Goal: Communication & Community: Answer question/provide support

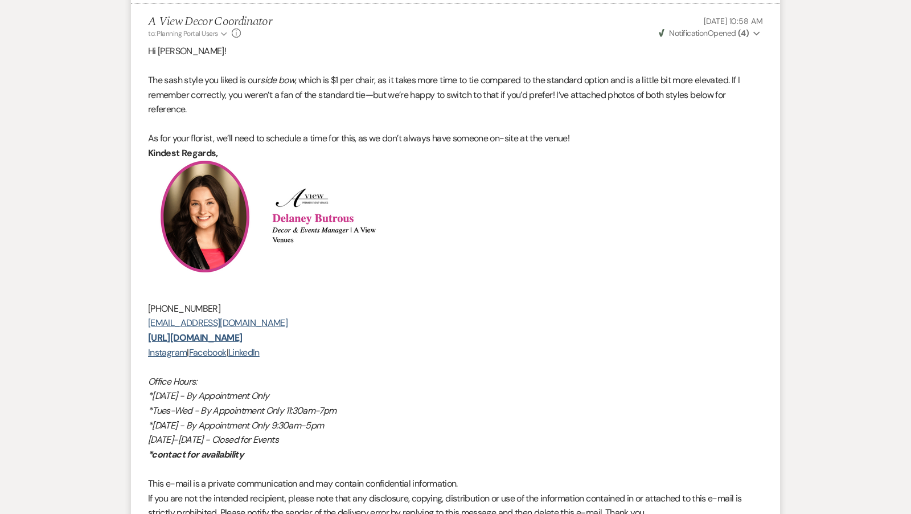
scroll to position [475, 0]
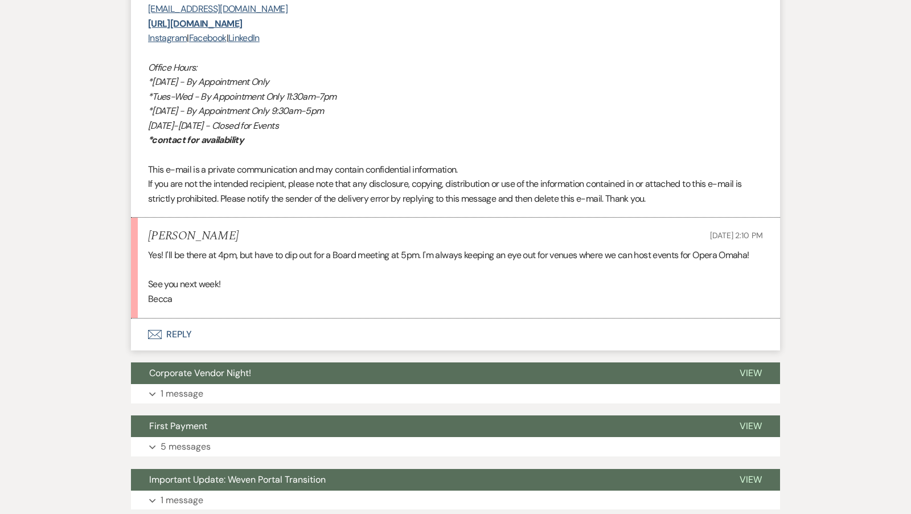
click at [472, 334] on button "Envelope Reply" at bounding box center [455, 334] width 649 height 32
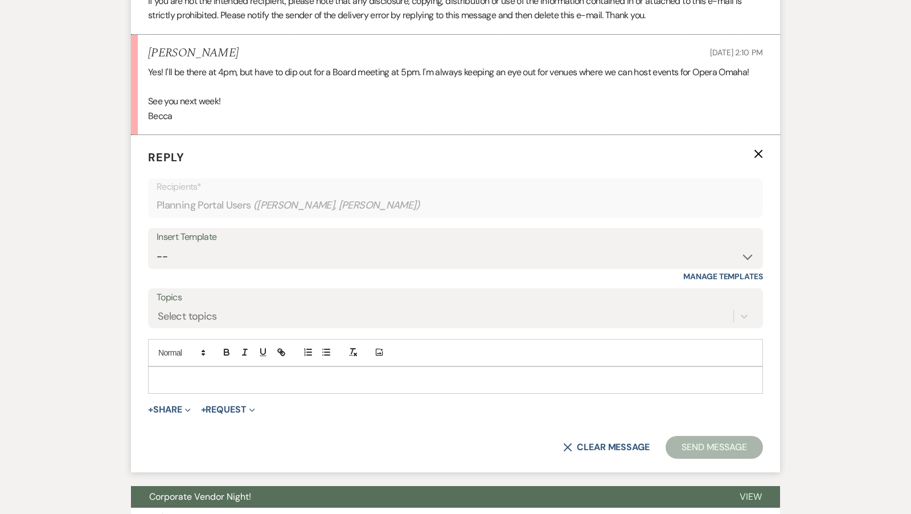
scroll to position [3184, 0]
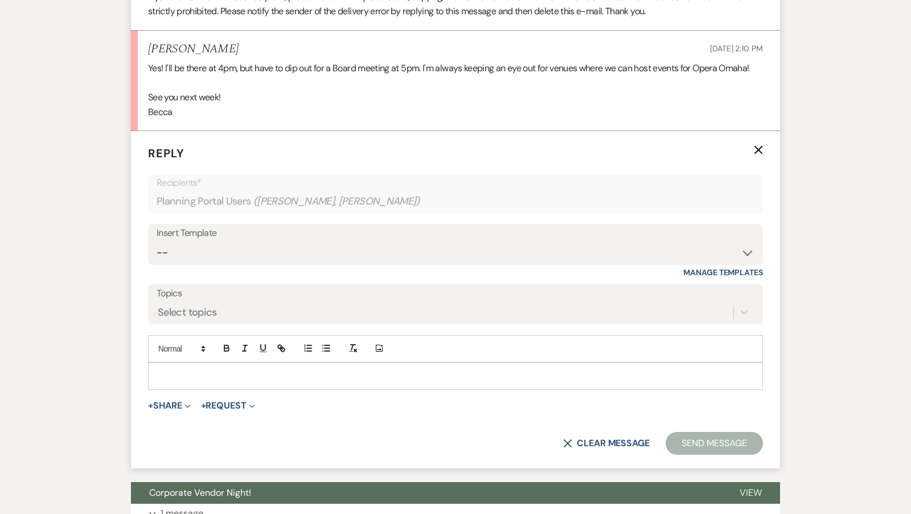
click at [449, 375] on p at bounding box center [455, 376] width 597 height 13
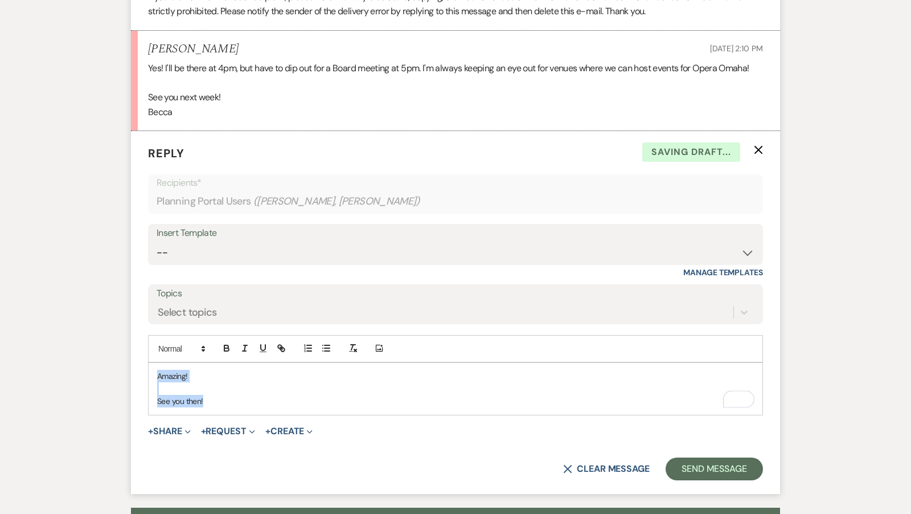
drag, startPoint x: 231, startPoint y: 398, endPoint x: 152, endPoint y: 359, distance: 88.1
click at [152, 363] on div "Amazing! See you then!" at bounding box center [456, 389] width 614 height 52
copy div "Amazing! See you then!"
click at [301, 260] on div "Insert Template -- Tour Confirmation Contract (Pre-Booked Leads) Out of office …" at bounding box center [455, 244] width 615 height 41
click at [292, 254] on select "-- Tour Confirmation Contract (Pre-Booked Leads) Out of office Inquiry Email Al…" at bounding box center [456, 252] width 598 height 22
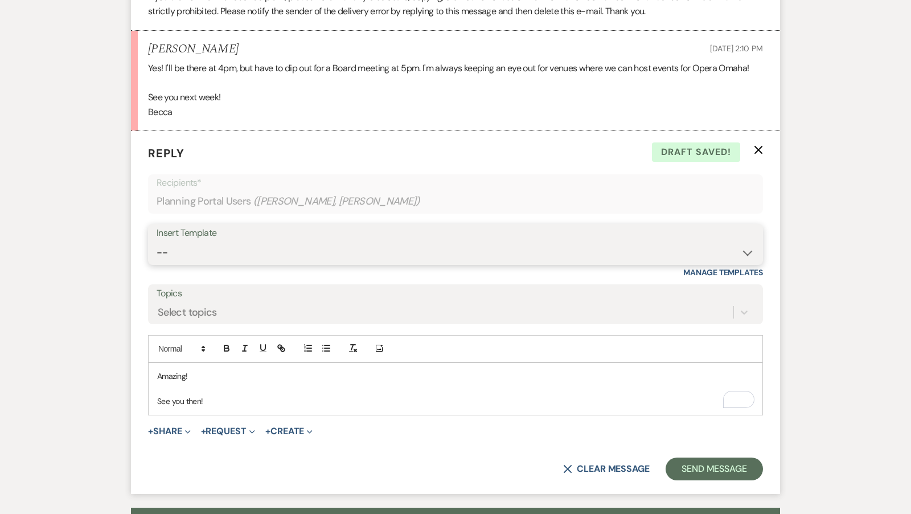
select select "4160"
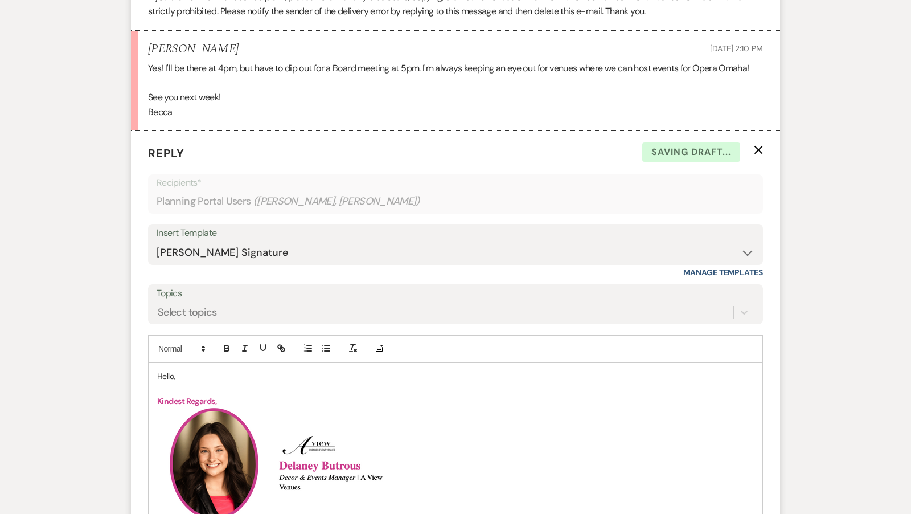
click at [171, 373] on p "Hello," at bounding box center [455, 376] width 597 height 13
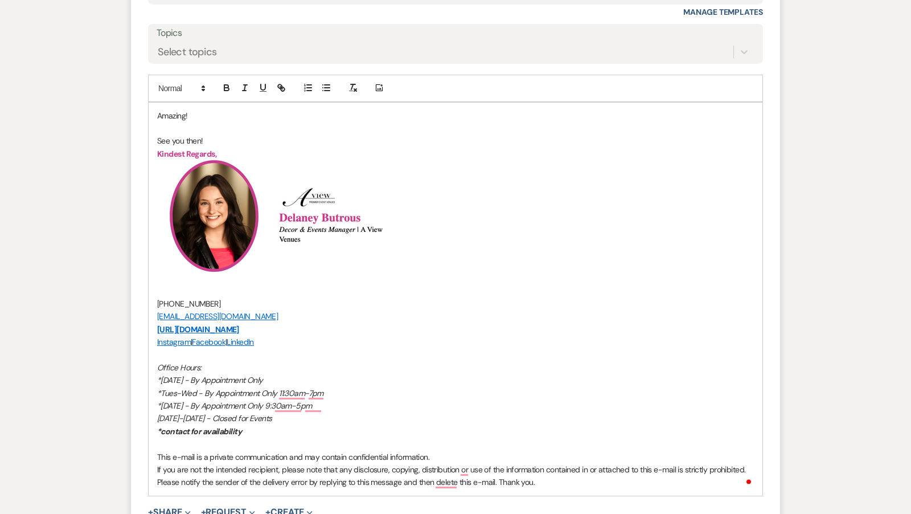
scroll to position [3700, 0]
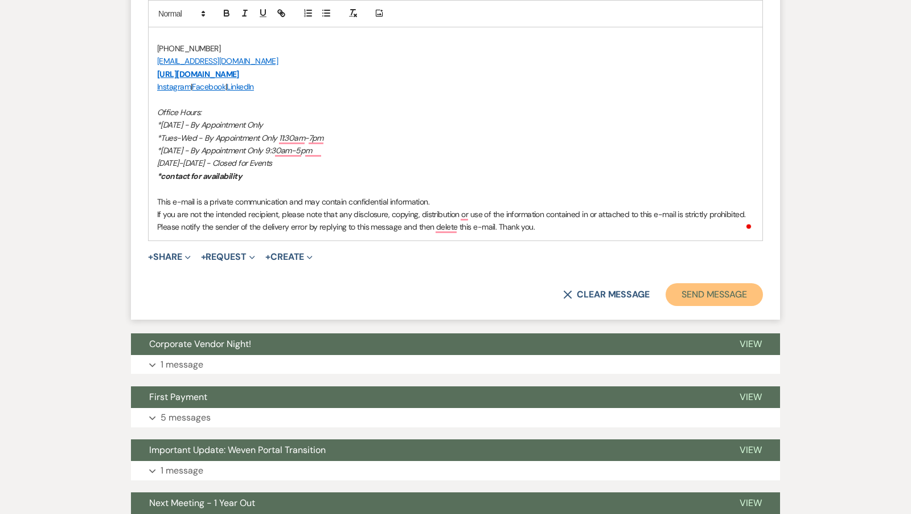
click at [685, 295] on button "Send Message" at bounding box center [714, 294] width 97 height 23
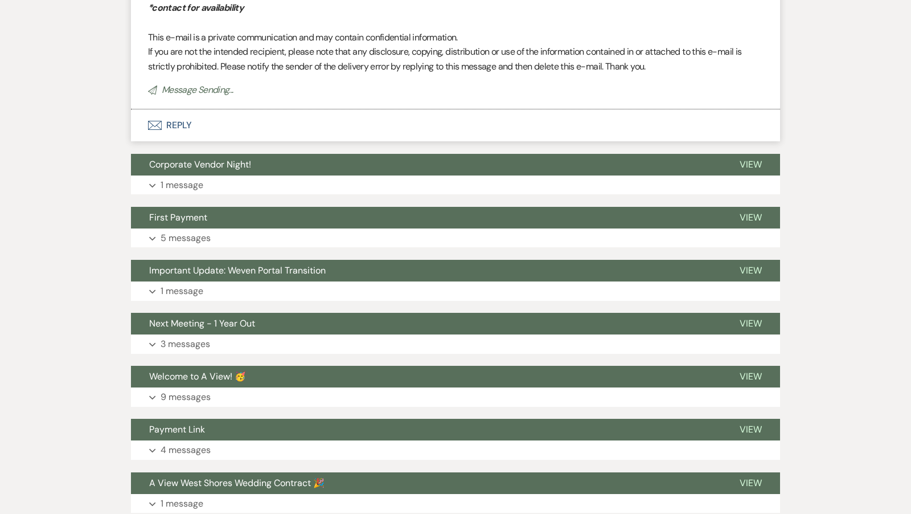
scroll to position [3944, 0]
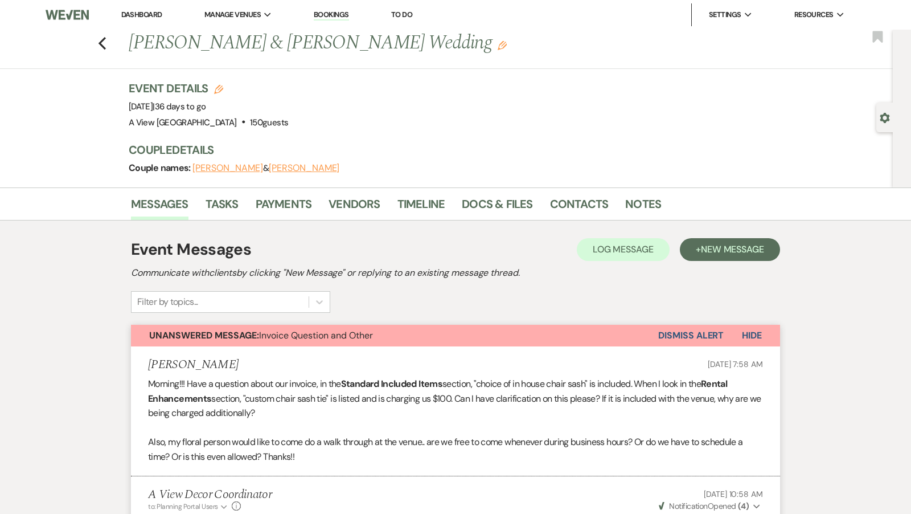
click at [516, 337] on button "Unanswered Message: Invoice Question and Other" at bounding box center [394, 336] width 527 height 22
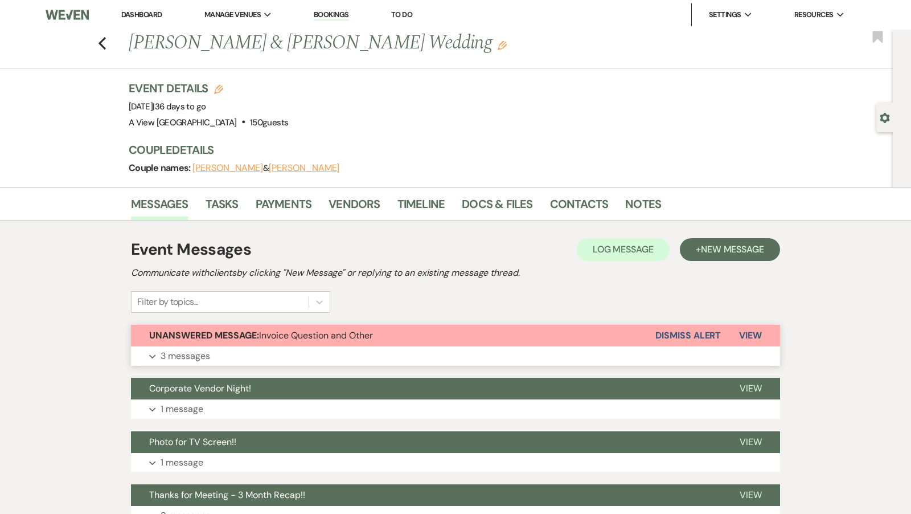
click at [516, 337] on button "Unanswered Message: Invoice Question and Other" at bounding box center [393, 336] width 524 height 22
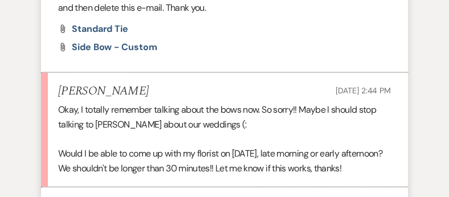
scroll to position [1167, 0]
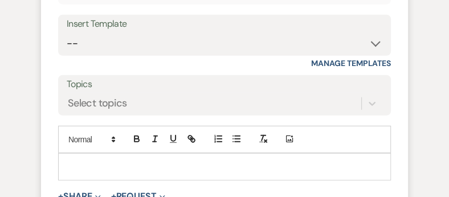
scroll to position [1431, 0]
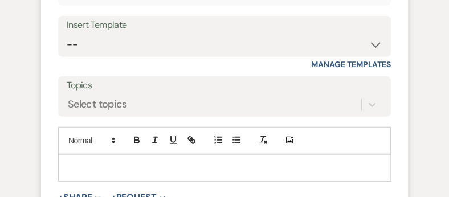
click at [200, 155] on div at bounding box center [224, 168] width 331 height 26
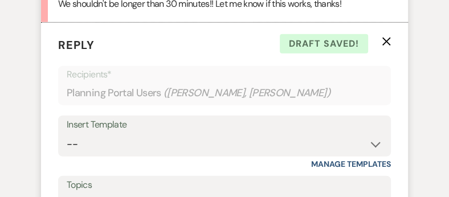
scroll to position [1405, 0]
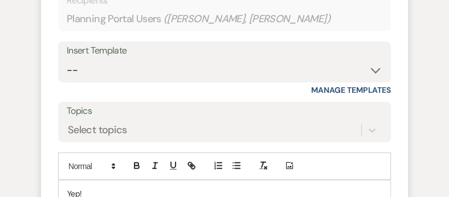
click at [111, 187] on p "Yep!" at bounding box center [224, 193] width 314 height 13
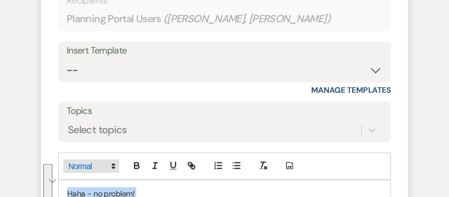
drag, startPoint x: 200, startPoint y: 174, endPoint x: 68, endPoint y: 129, distance: 140.1
click at [68, 153] on div "Add Photo Haha - no problem! How does noon or 1 work for you?" at bounding box center [224, 193] width 333 height 80
copy div "Haha - no problem! How does noon or 1 work for you?"
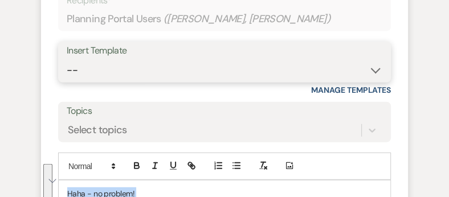
click at [100, 59] on select "-- Tour Confirmation Contract (Pre-Booked Leads) Out of office Inquiry Email Al…" at bounding box center [224, 70] width 315 height 22
select select "4160"
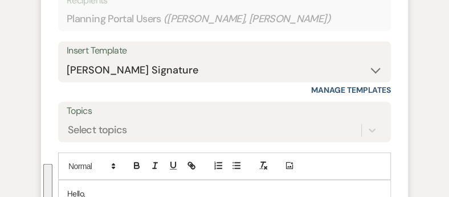
click at [80, 187] on p "Hello," at bounding box center [224, 193] width 314 height 13
click at [155, 187] on p "Haha - no problem!" at bounding box center [224, 193] width 314 height 13
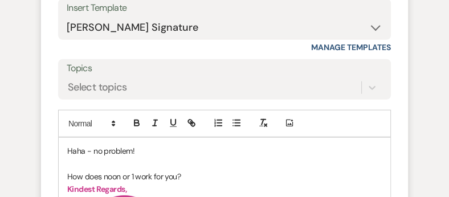
scroll to position [1447, 0]
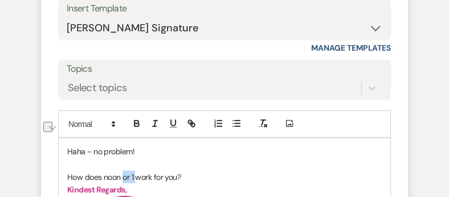
drag, startPoint x: 134, startPoint y: 134, endPoint x: 123, endPoint y: 134, distance: 10.8
click at [123, 171] on p "How does noon or 1 work for you?" at bounding box center [224, 177] width 314 height 13
click at [207, 183] on p "Kindest Regards," at bounding box center [224, 189] width 314 height 13
click at [191, 171] on p "How does noon work for you?" at bounding box center [224, 177] width 314 height 13
click at [149, 145] on p "Haha - no problem!" at bounding box center [224, 151] width 314 height 13
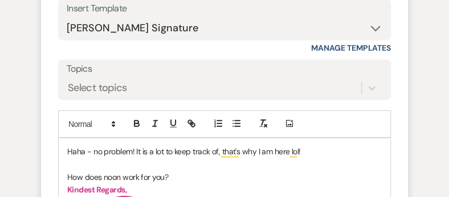
click at [201, 171] on p "How does noon work for you?" at bounding box center [224, 177] width 314 height 13
click at [320, 145] on p "Haha - no problem! It is a lot to keep track of, that's why I am here lol!" at bounding box center [224, 151] width 314 height 13
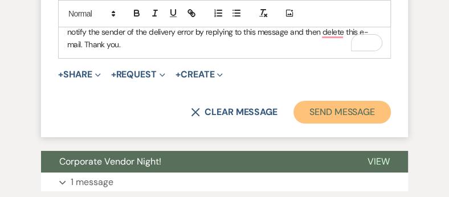
click at [326, 101] on button "Send Message" at bounding box center [341, 112] width 97 height 23
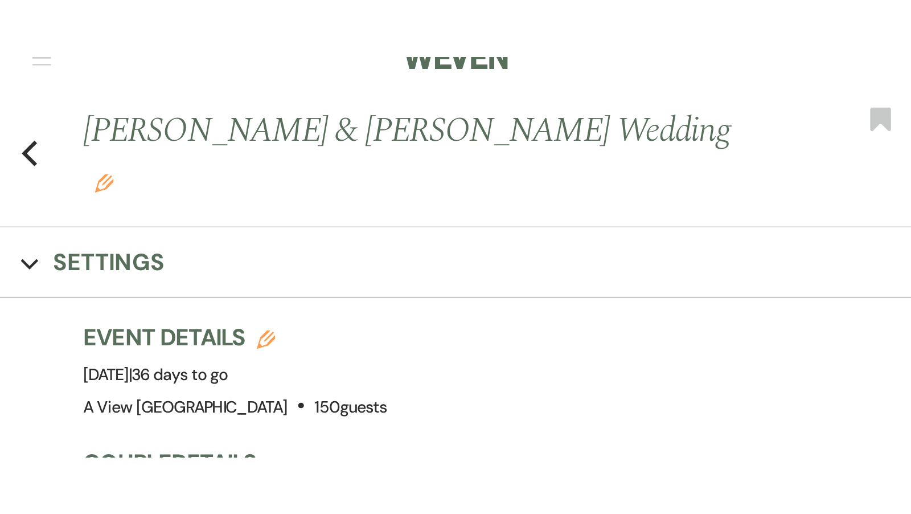
scroll to position [0, 0]
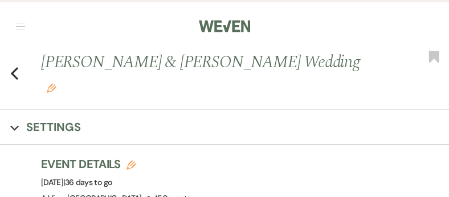
click at [8, 63] on div "Previous Jenna Carrell & Dylan Kohler's Wedding Edit Bookmark" at bounding box center [221, 80] width 454 height 60
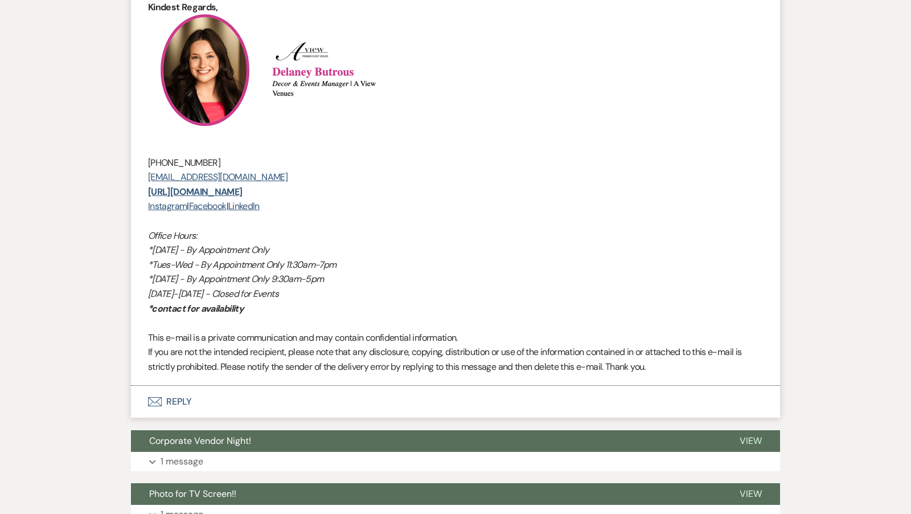
scroll to position [1052, 0]
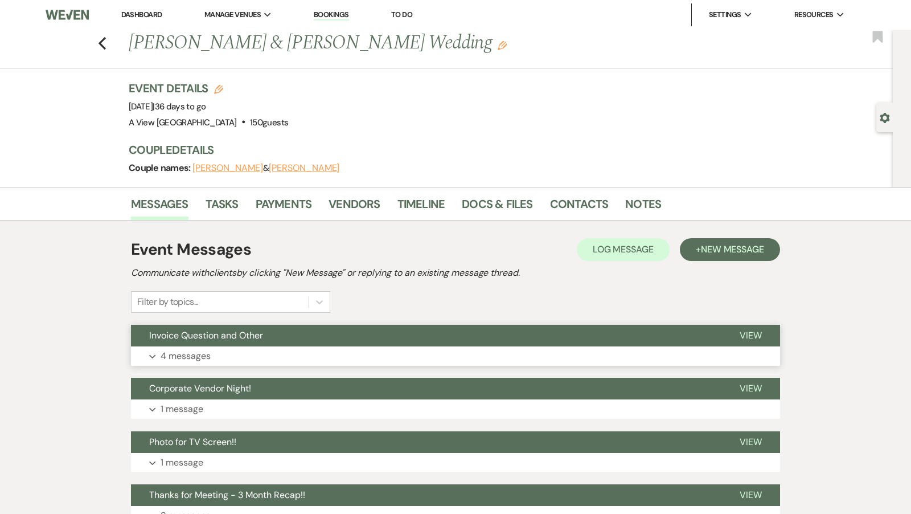
click at [351, 344] on button "Invoice Question and Other" at bounding box center [426, 336] width 591 height 22
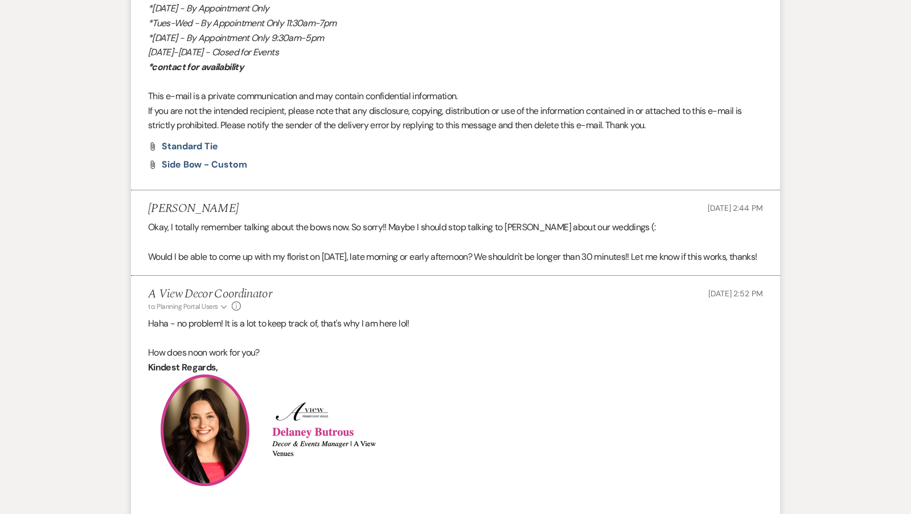
scroll to position [862, 0]
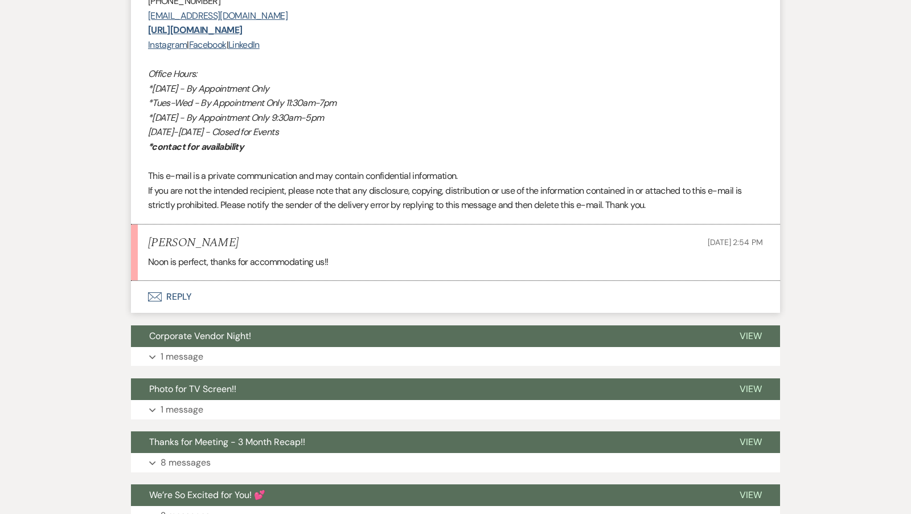
click at [431, 281] on li "Jenna Carrell Aug 21, 2025, 2:54 PM Noon is perfect, thanks for accommodating u…" at bounding box center [455, 252] width 649 height 56
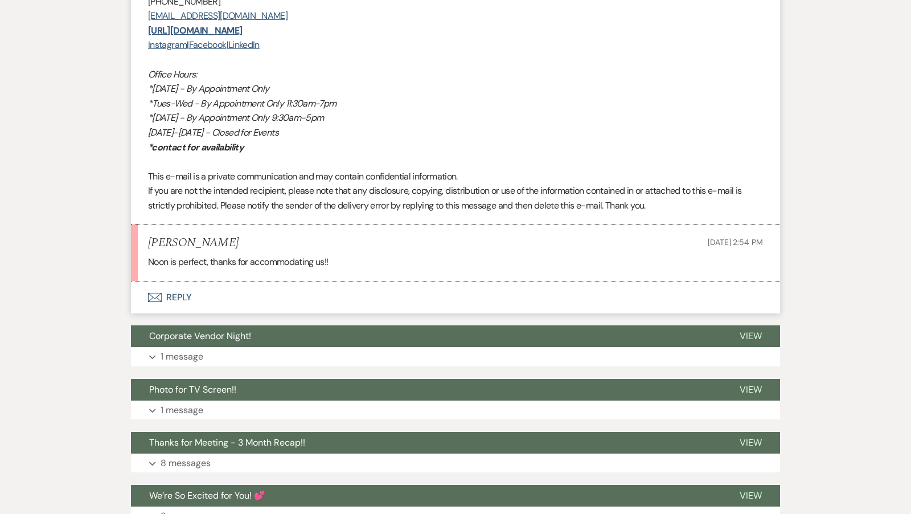
click at [433, 303] on button "Envelope Reply" at bounding box center [455, 297] width 649 height 32
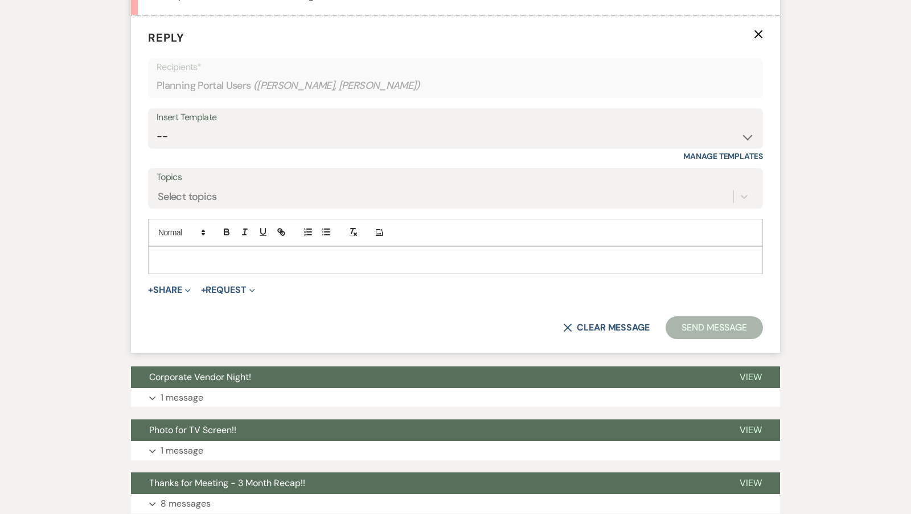
scroll to position [1703, 0]
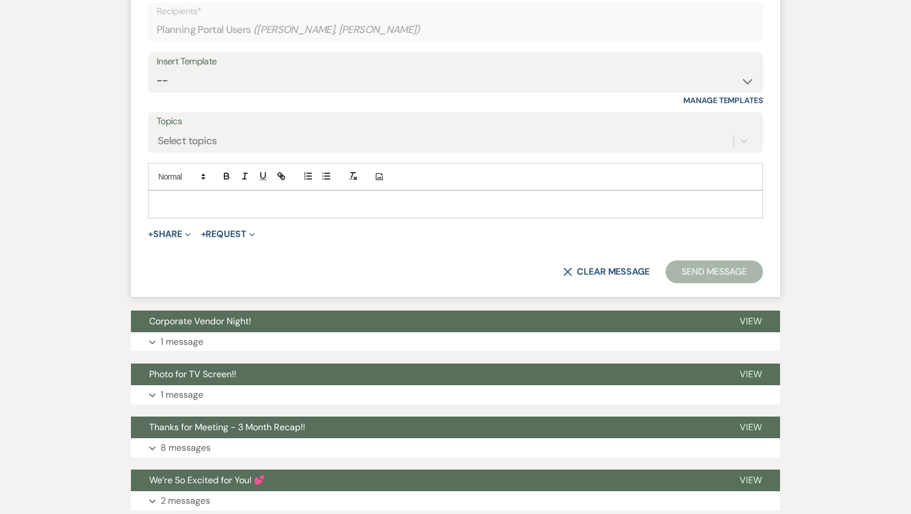
click at [414, 204] on div at bounding box center [456, 204] width 614 height 26
drag, startPoint x: 214, startPoint y: 213, endPoint x: 136, endPoint y: 212, distance: 78.0
click at [136, 212] on form "Reply X Saving draft... Recipients* Planning Portal Users ( Jenna Carrell, Dyla…" at bounding box center [455, 128] width 649 height 337
copy p "See you soon!!"
click at [236, 92] on select "-- Tour Confirmation Contract (Pre-Booked Leads) Out of office Inquiry Email Al…" at bounding box center [456, 80] width 598 height 22
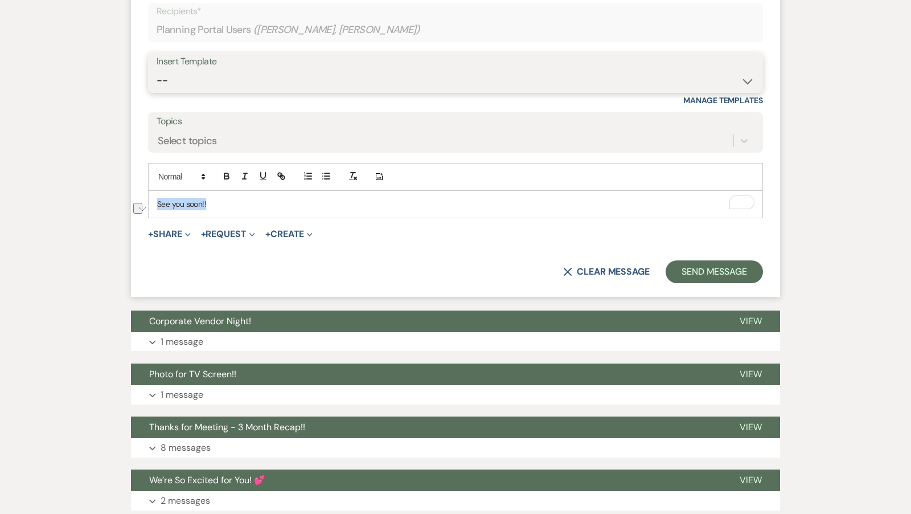
select select "4160"
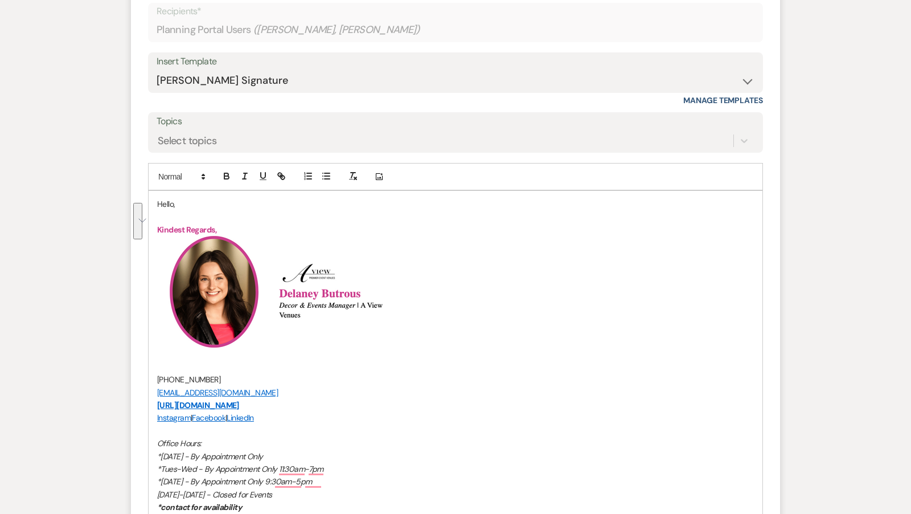
click at [167, 210] on p "Hello," at bounding box center [455, 204] width 597 height 13
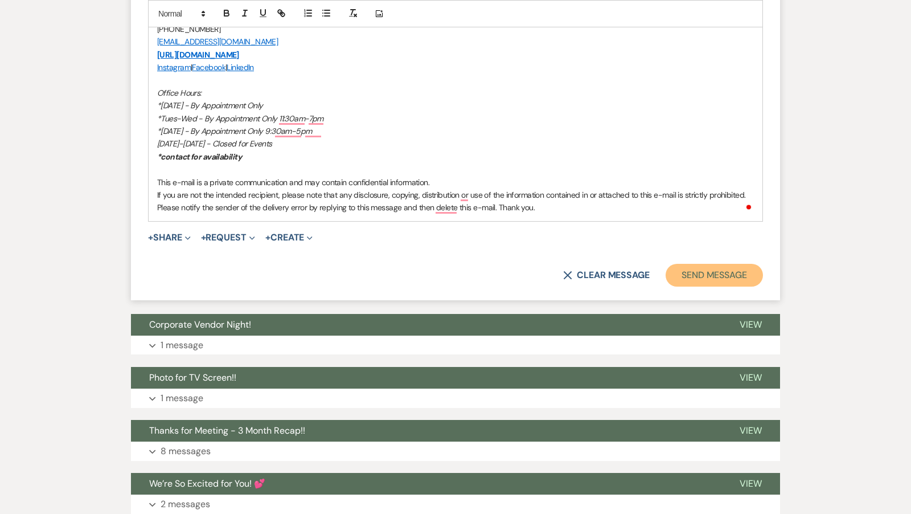
click at [672, 286] on button "Send Message" at bounding box center [714, 275] width 97 height 23
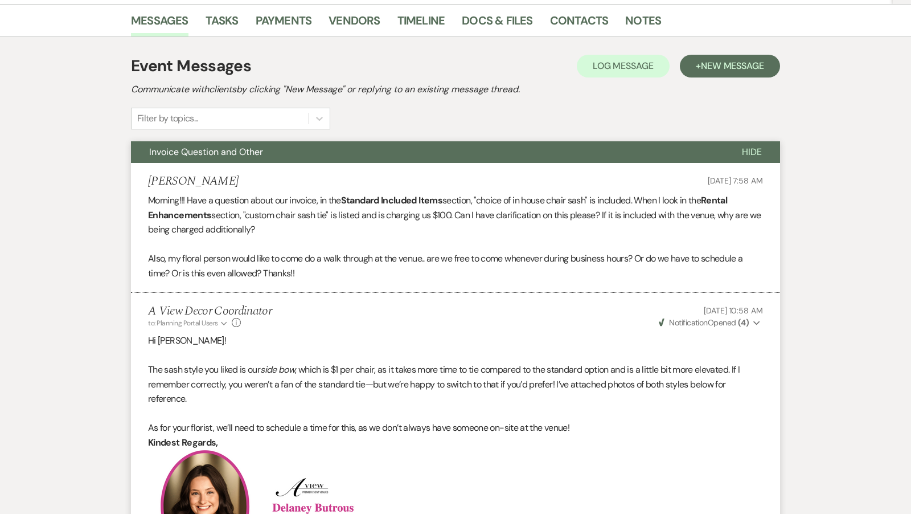
scroll to position [0, 0]
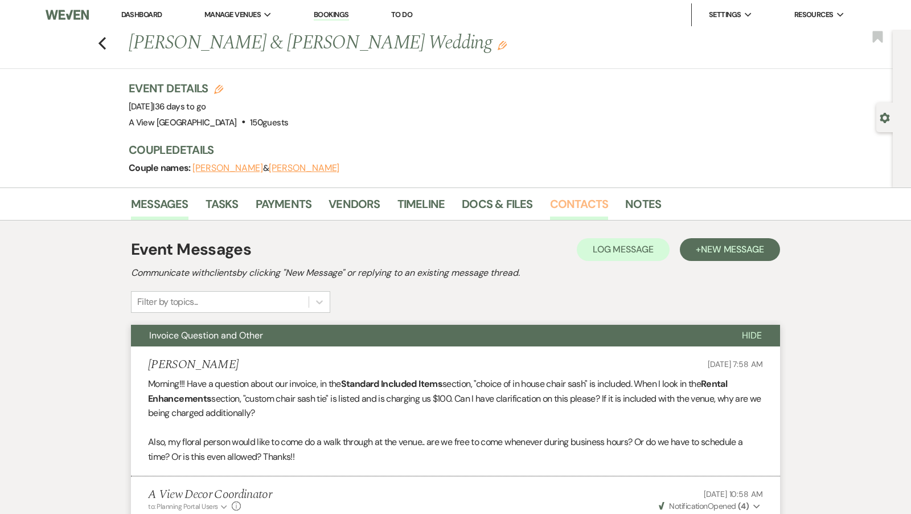
click at [575, 203] on link "Contacts" at bounding box center [579, 207] width 59 height 25
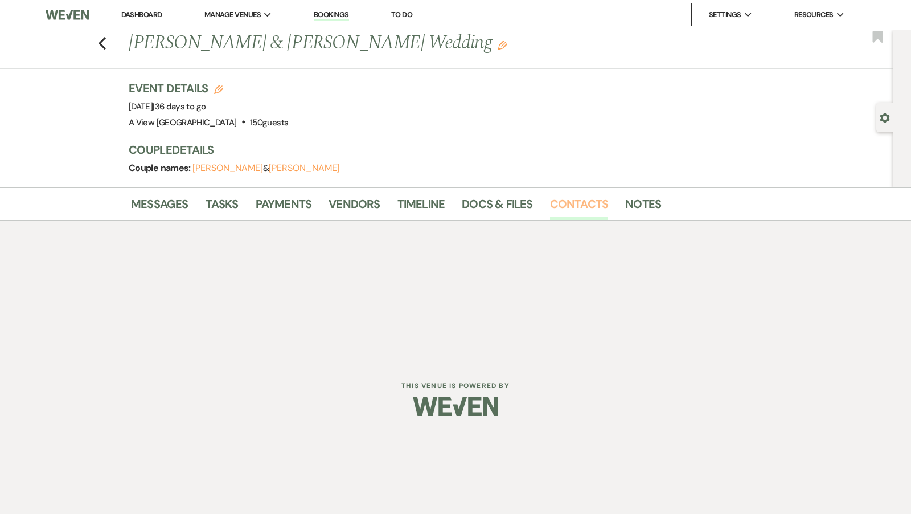
scroll to position [14, 0]
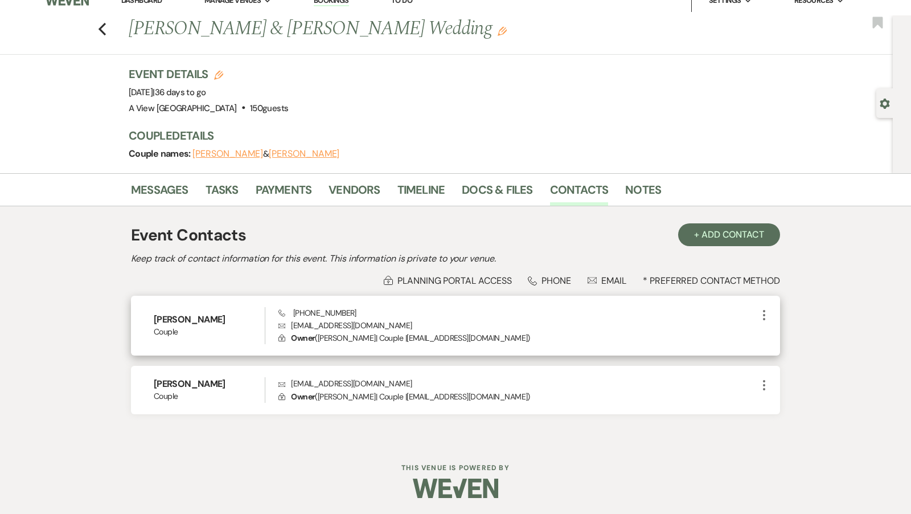
click at [351, 322] on p "Envelope carrelljenna@gmail.com" at bounding box center [517, 325] width 479 height 13
copy p "carrelljenna@gmail.com"
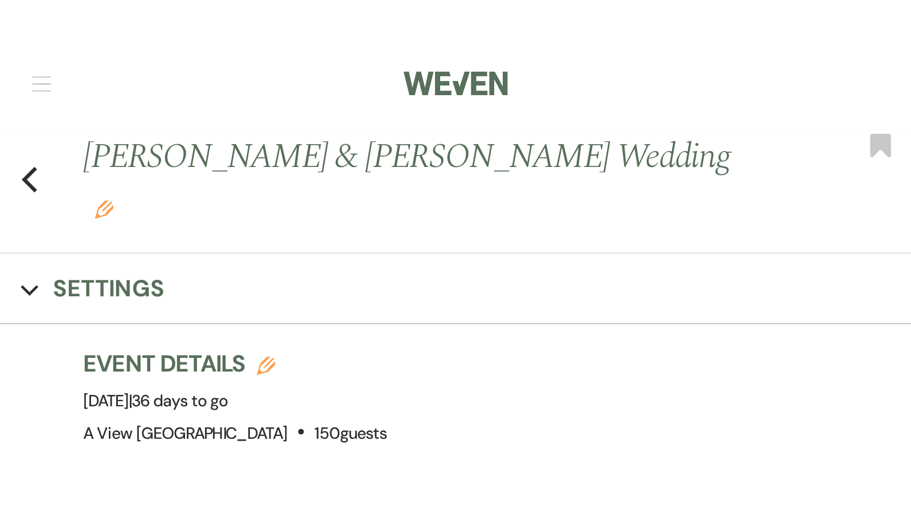
scroll to position [0, 0]
